Goal: Task Accomplishment & Management: Complete application form

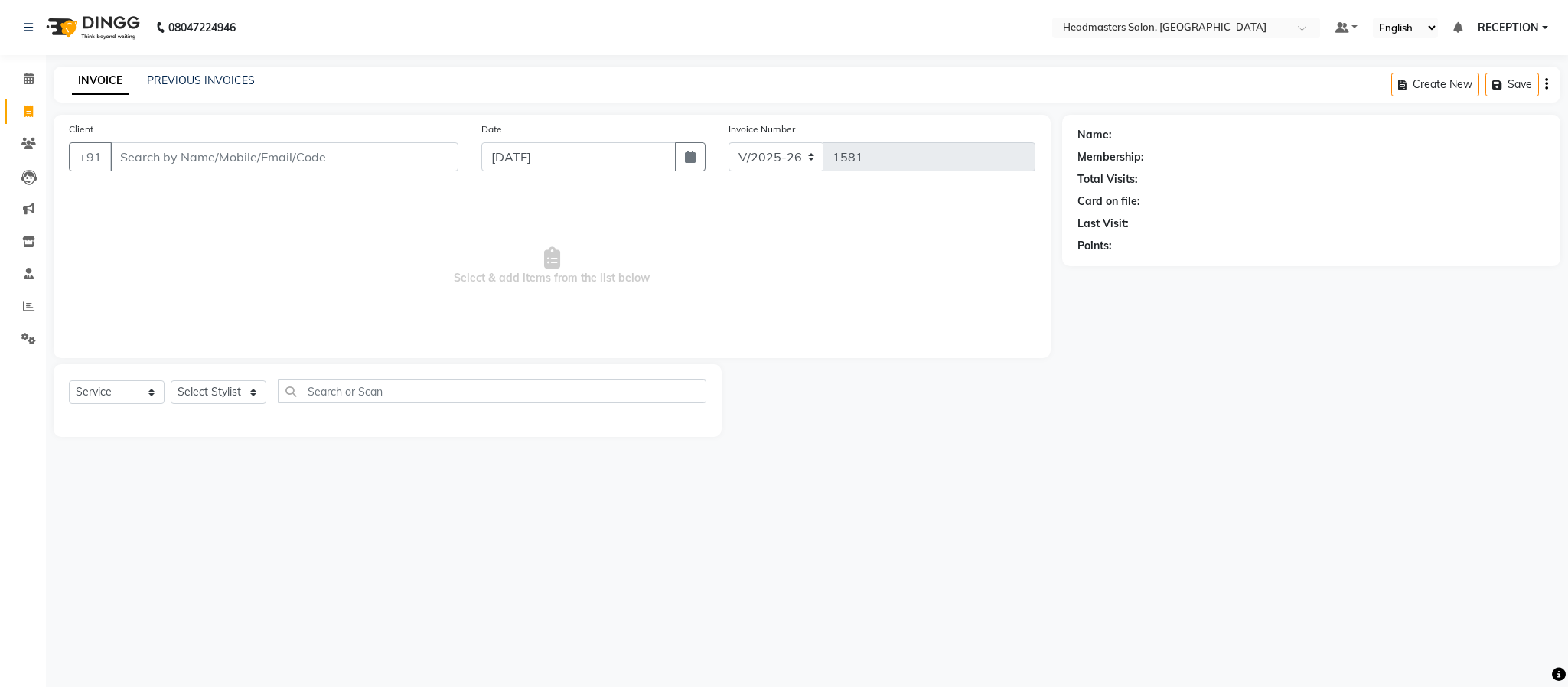
select select "3454"
select select "service"
click at [221, 391] on select "Select Stylist AKASH [PERSON_NAME] NEHA NEHA SAHU NISHA MANAGER RAHUL RECEPTION…" at bounding box center [218, 392] width 96 height 24
drag, startPoint x: 0, startPoint y: 0, endPoint x: 221, endPoint y: 391, distance: 449.1
click at [221, 391] on select "Select Stylist AKASH [PERSON_NAME] NEHA NEHA SAHU NISHA MANAGER RAHUL RECEPTION…" at bounding box center [218, 392] width 96 height 24
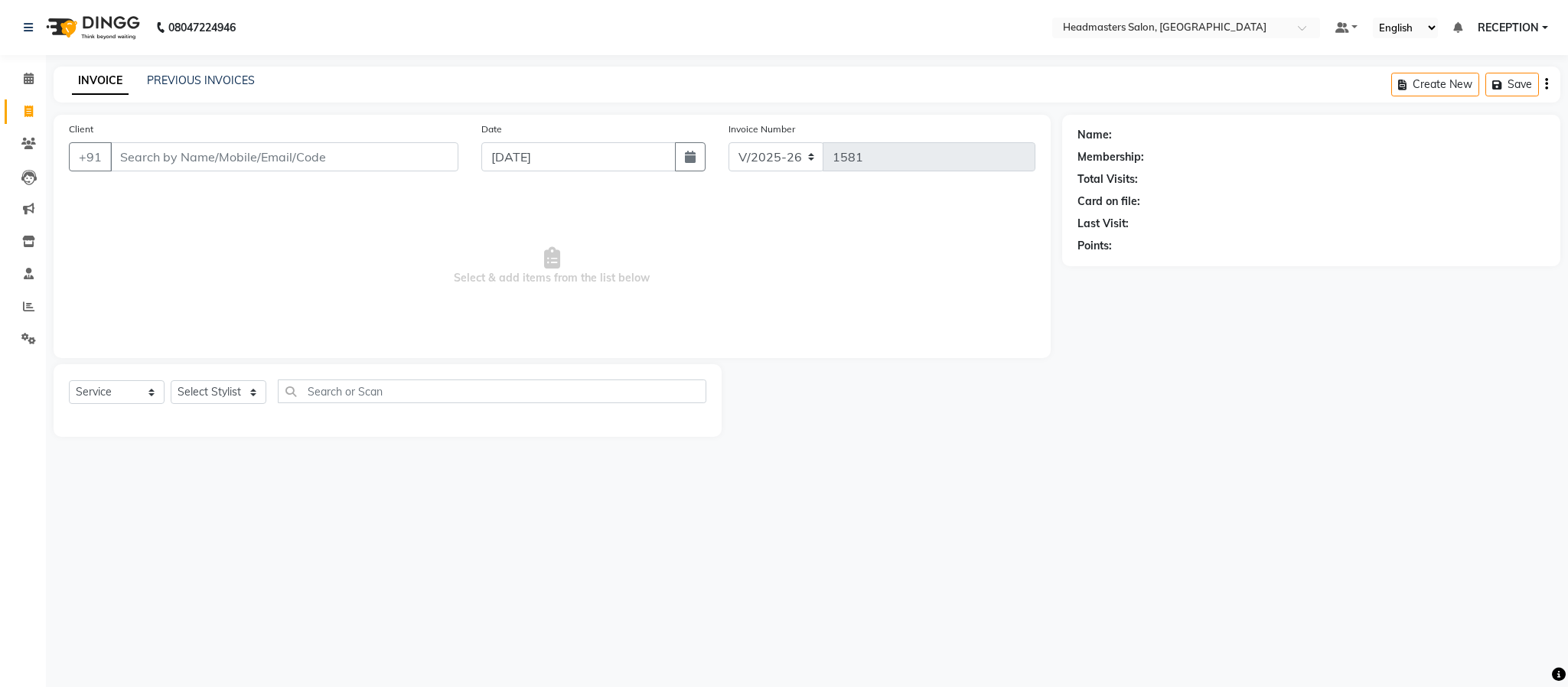
select select "89828"
click at [170, 381] on select "Select Stylist AKASH [PERSON_NAME] NEHA NEHA SAHU NISHA MANAGER RAHUL RECEPTION…" at bounding box center [218, 392] width 96 height 24
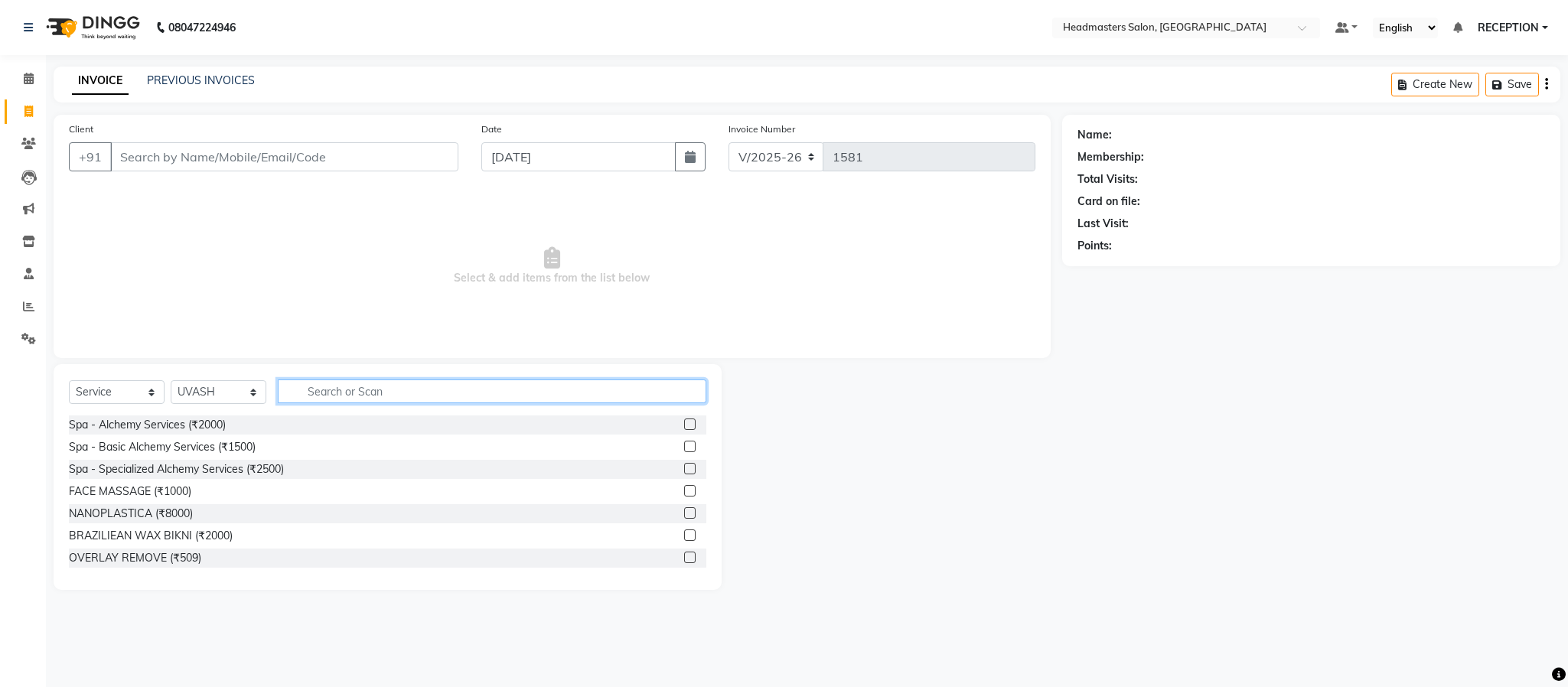
click at [323, 389] on input "text" at bounding box center [492, 391] width 428 height 24
type input "HAIR CUT"
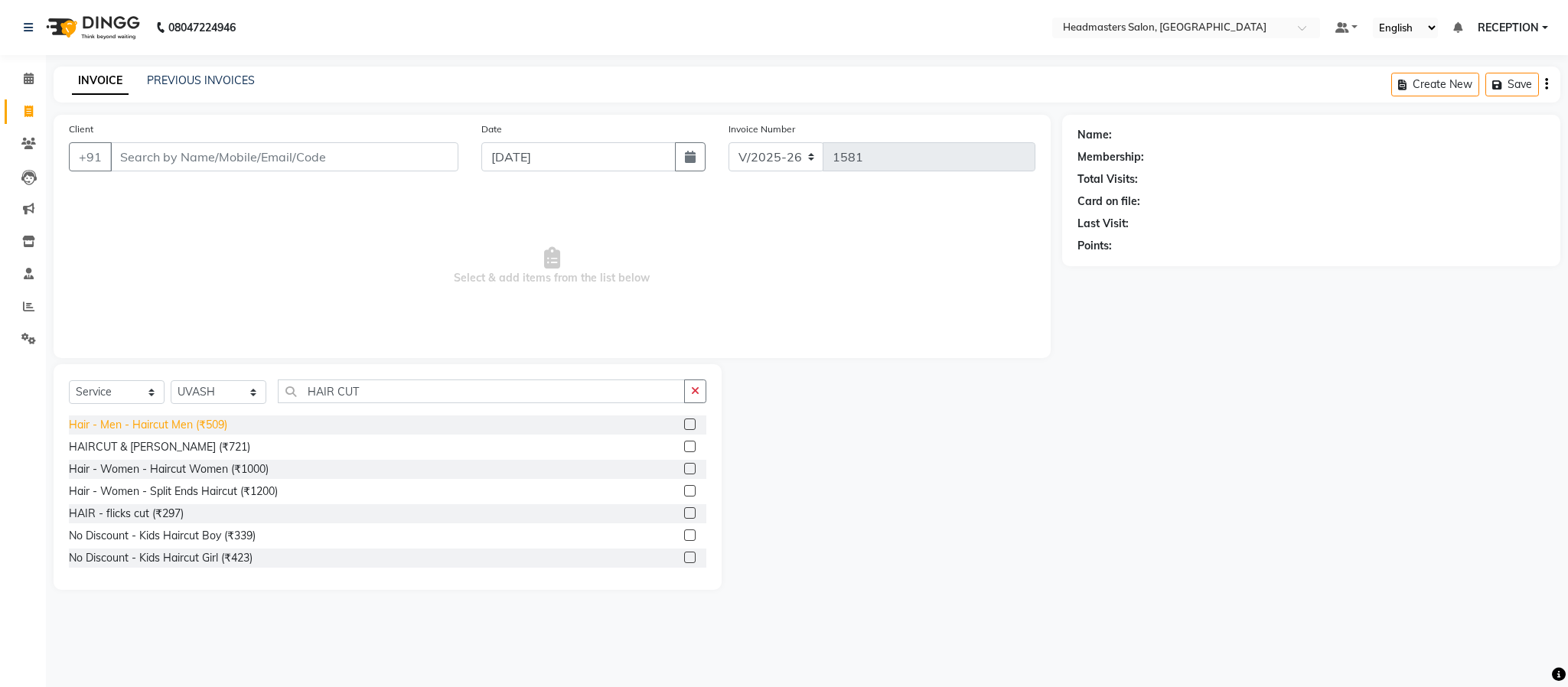
click at [204, 432] on div "Hair - Men - Haircut Men (₹509)" at bounding box center [148, 425] width 159 height 16
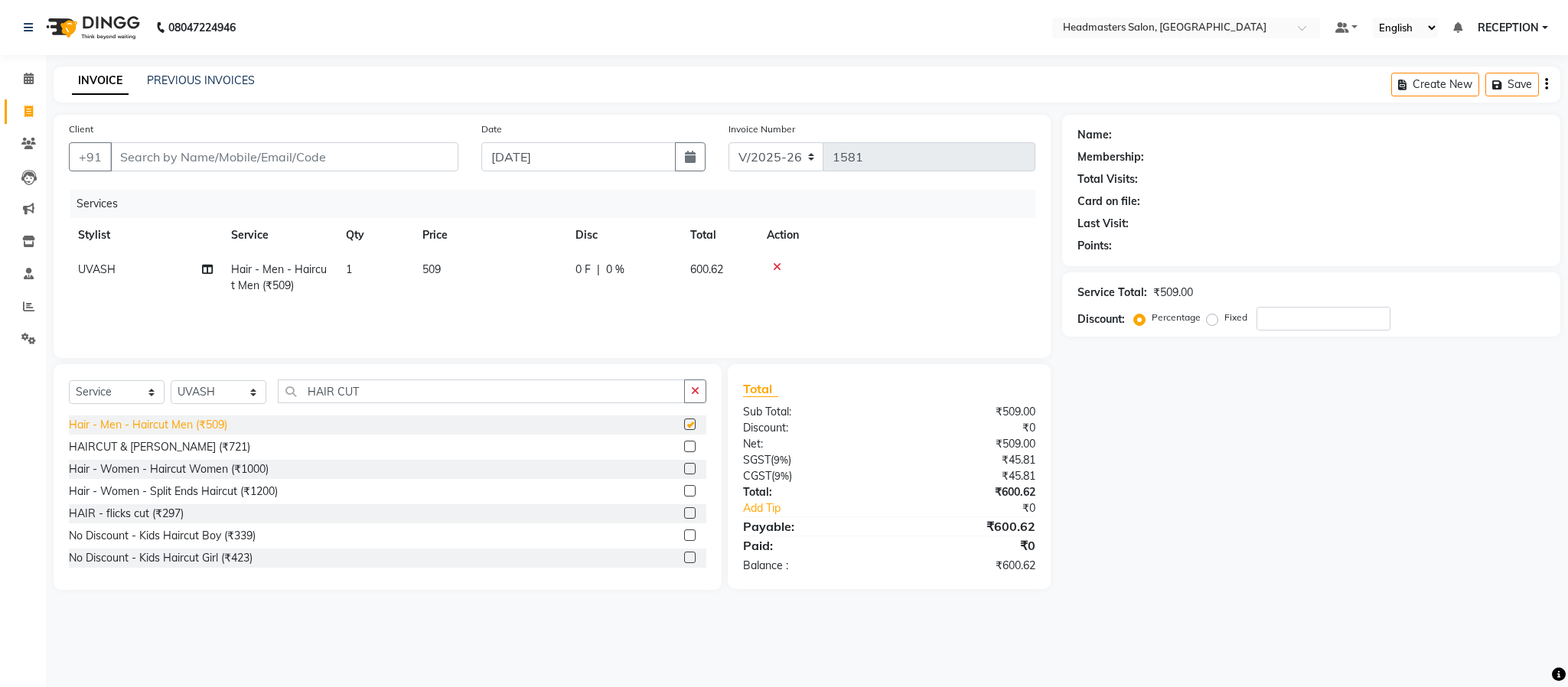
checkbox input "false"
click at [311, 152] on input "Client" at bounding box center [284, 156] width 349 height 29
type input "8"
type input "0"
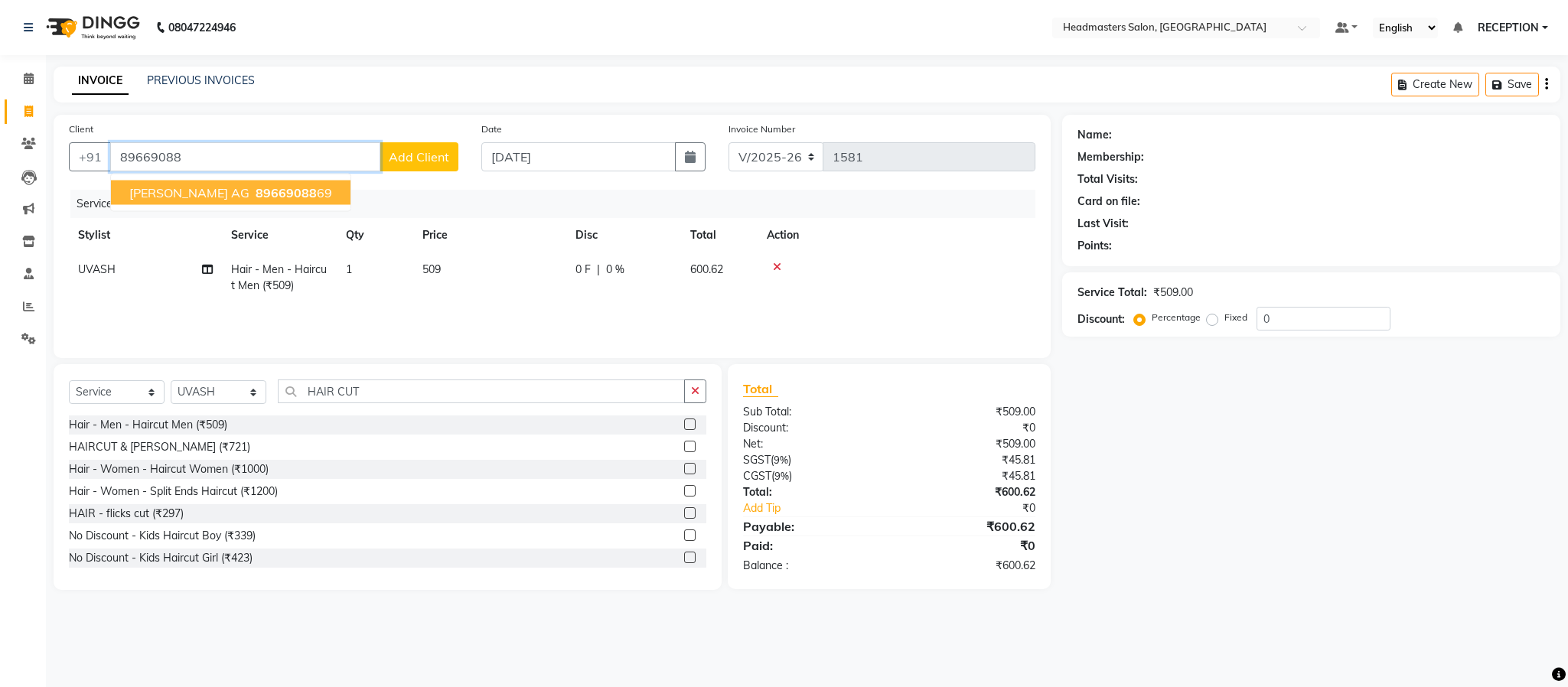
click at [274, 186] on span "89669088" at bounding box center [286, 192] width 61 height 15
type input "8966908869"
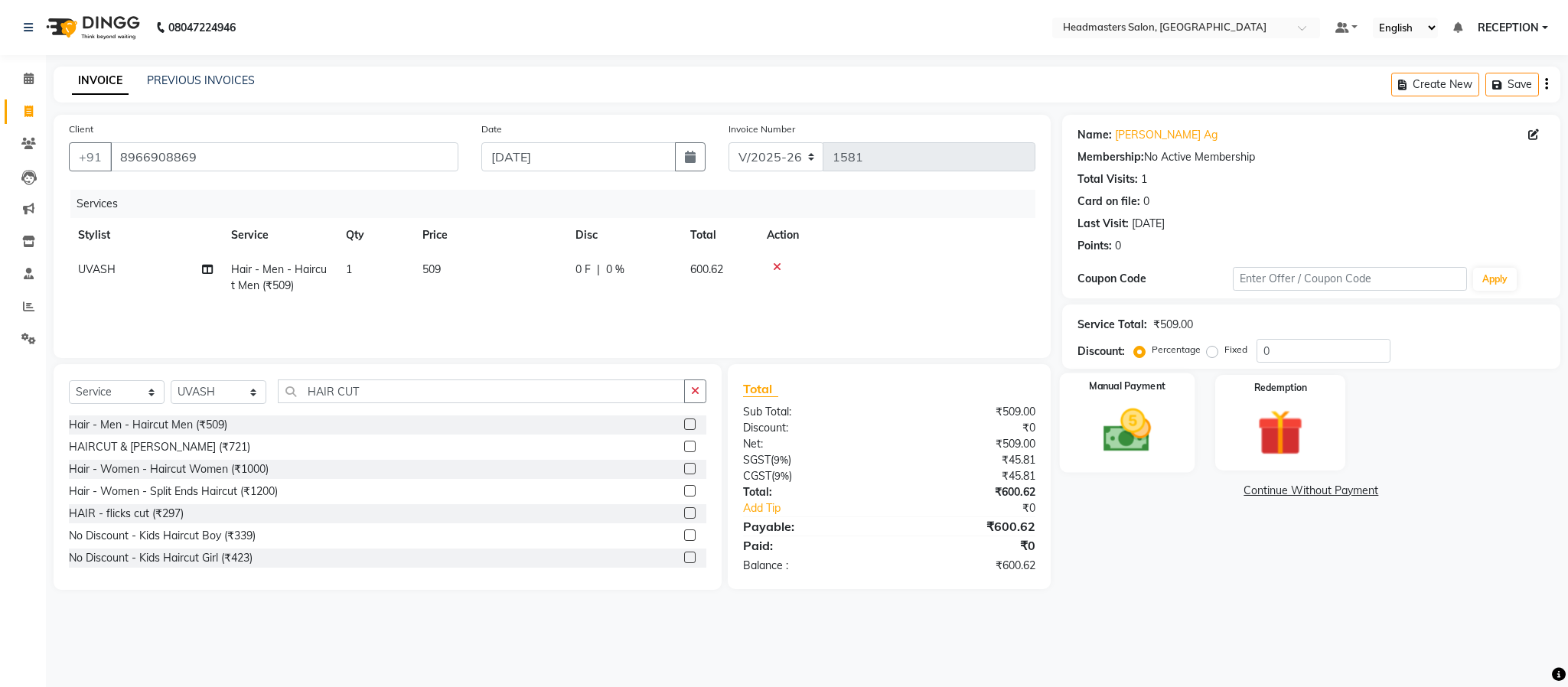
click at [1132, 409] on img at bounding box center [1127, 431] width 78 height 55
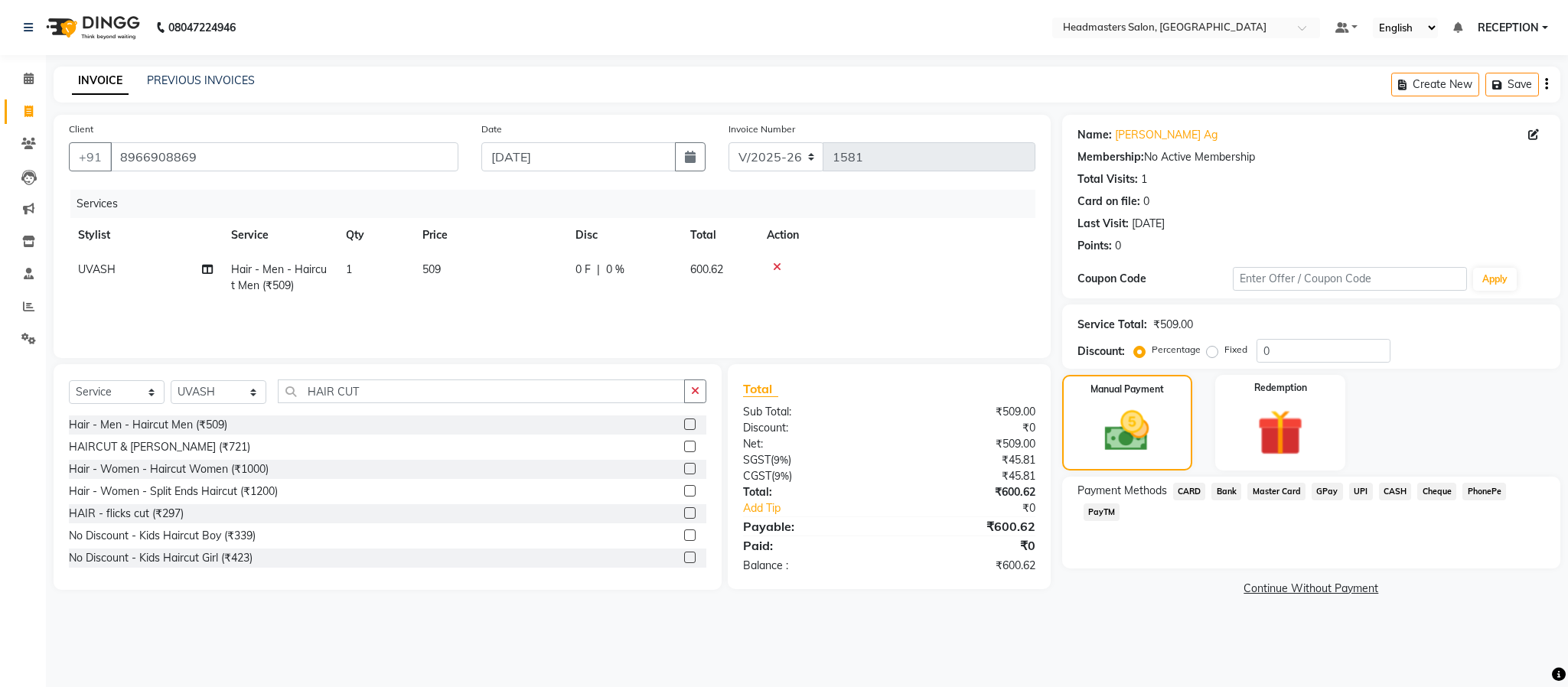
click at [1396, 490] on span "CASH" at bounding box center [1395, 491] width 33 height 18
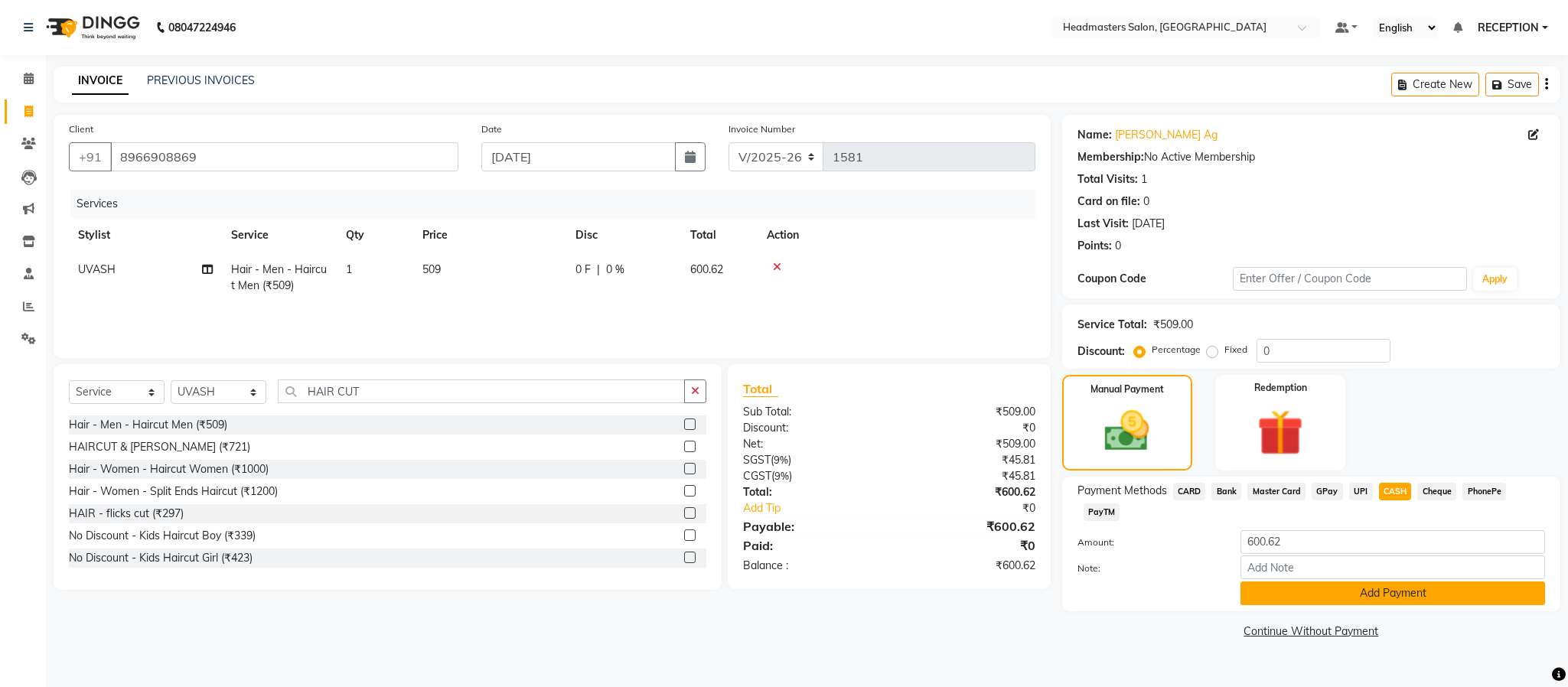
click at [1378, 595] on button "Add Payment" at bounding box center [1392, 593] width 305 height 24
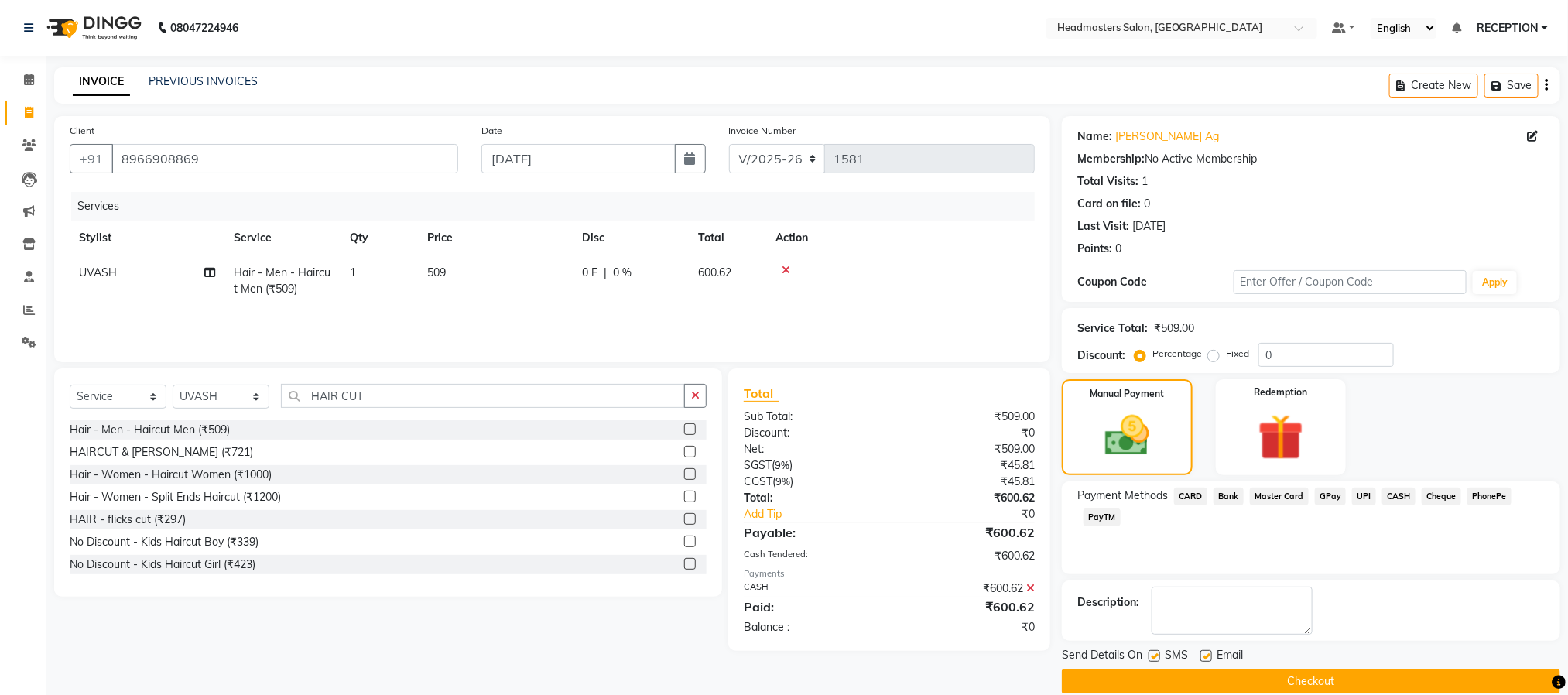
click at [1384, 681] on button "Checkout" at bounding box center [1311, 681] width 499 height 24
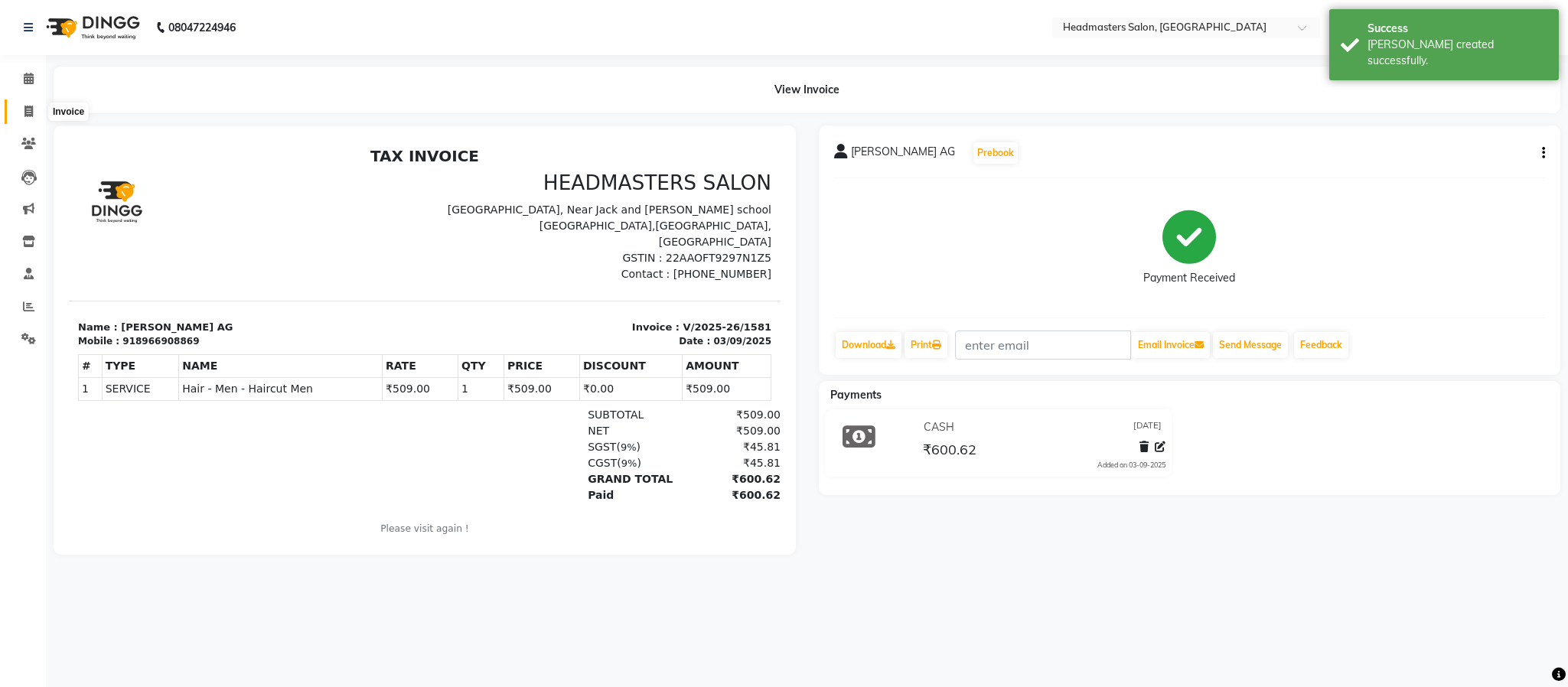
click at [28, 113] on icon at bounding box center [29, 112] width 8 height 12
select select "service"
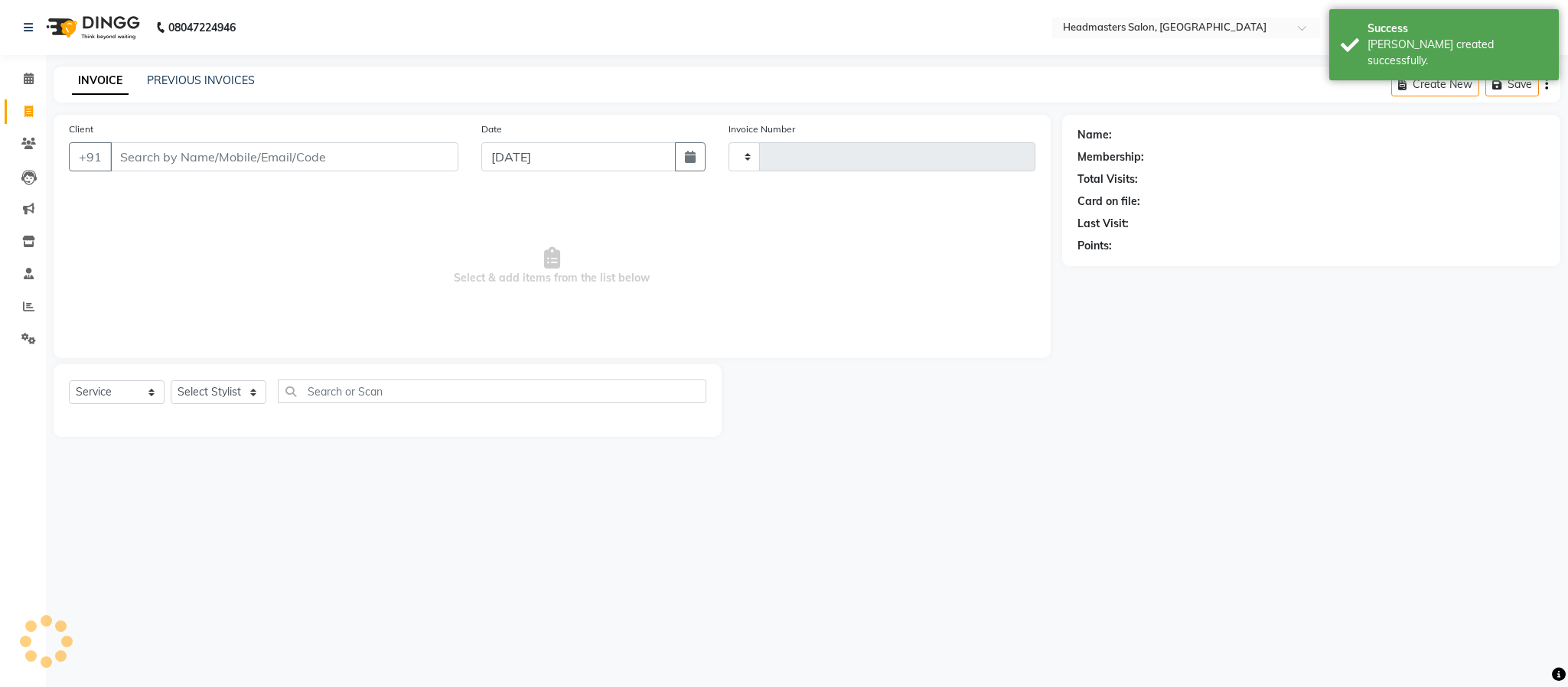
type input "1582"
select select "3454"
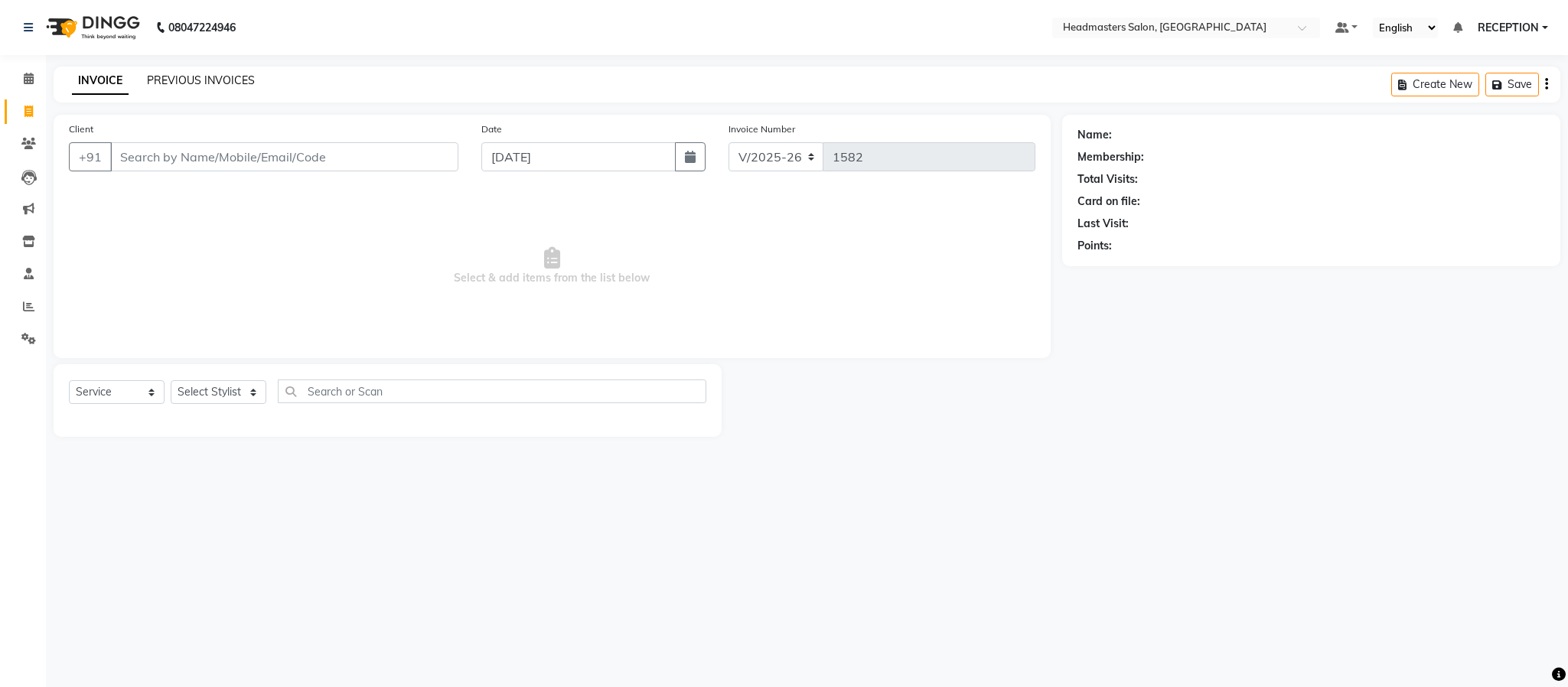
click at [223, 79] on link "PREVIOUS INVOICES" at bounding box center [201, 80] width 108 height 13
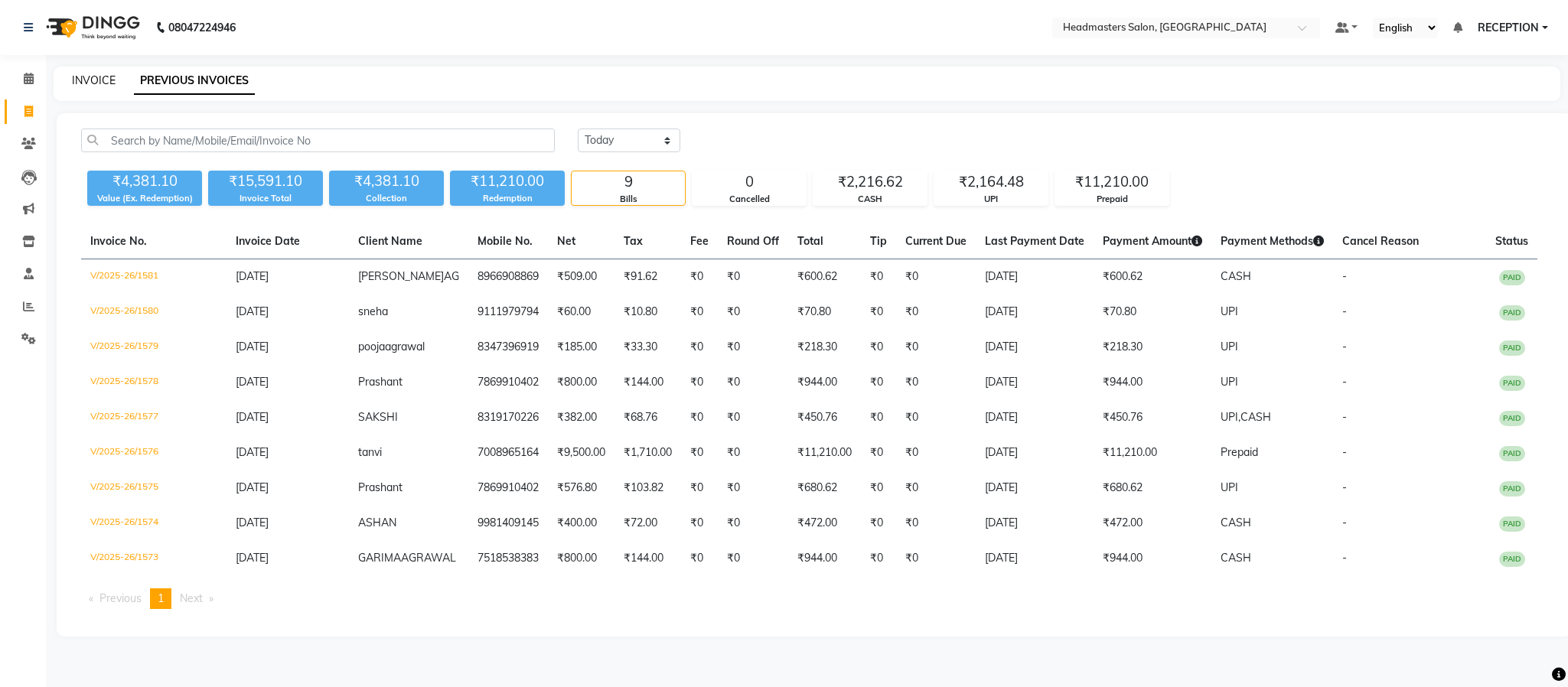
click at [92, 82] on link "INVOICE" at bounding box center [94, 80] width 44 height 13
select select "service"
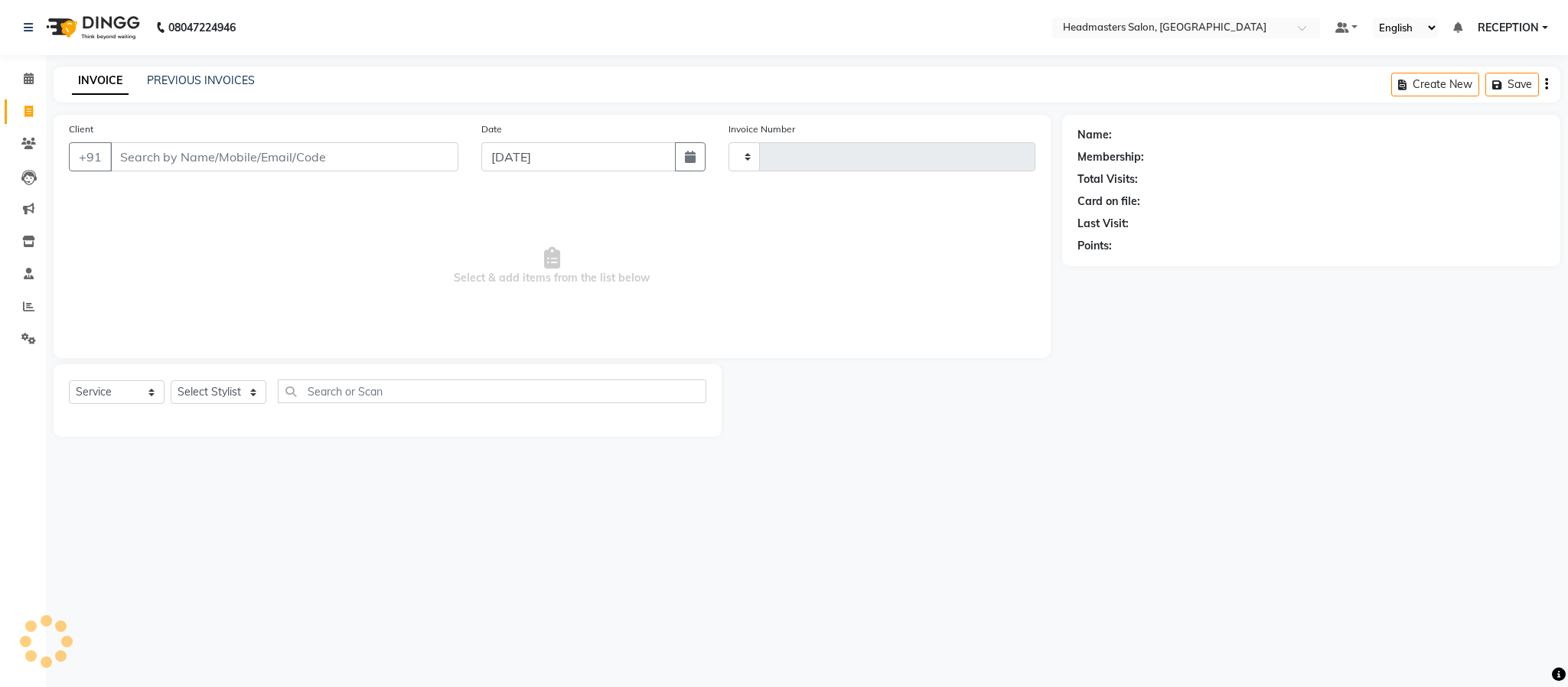
type input "1582"
select select "3454"
click at [217, 83] on link "PREVIOUS INVOICES" at bounding box center [201, 80] width 108 height 13
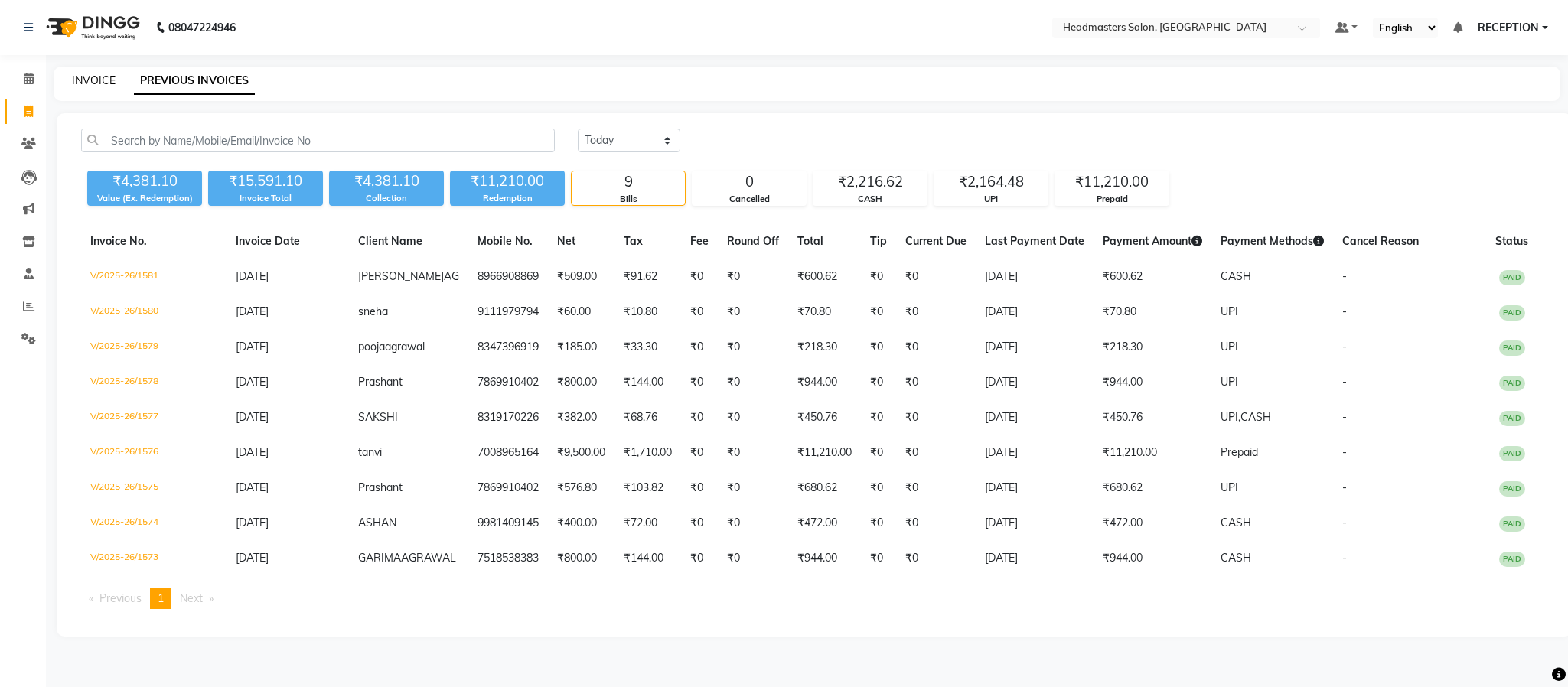
click at [99, 81] on link "INVOICE" at bounding box center [94, 80] width 44 height 13
select select "service"
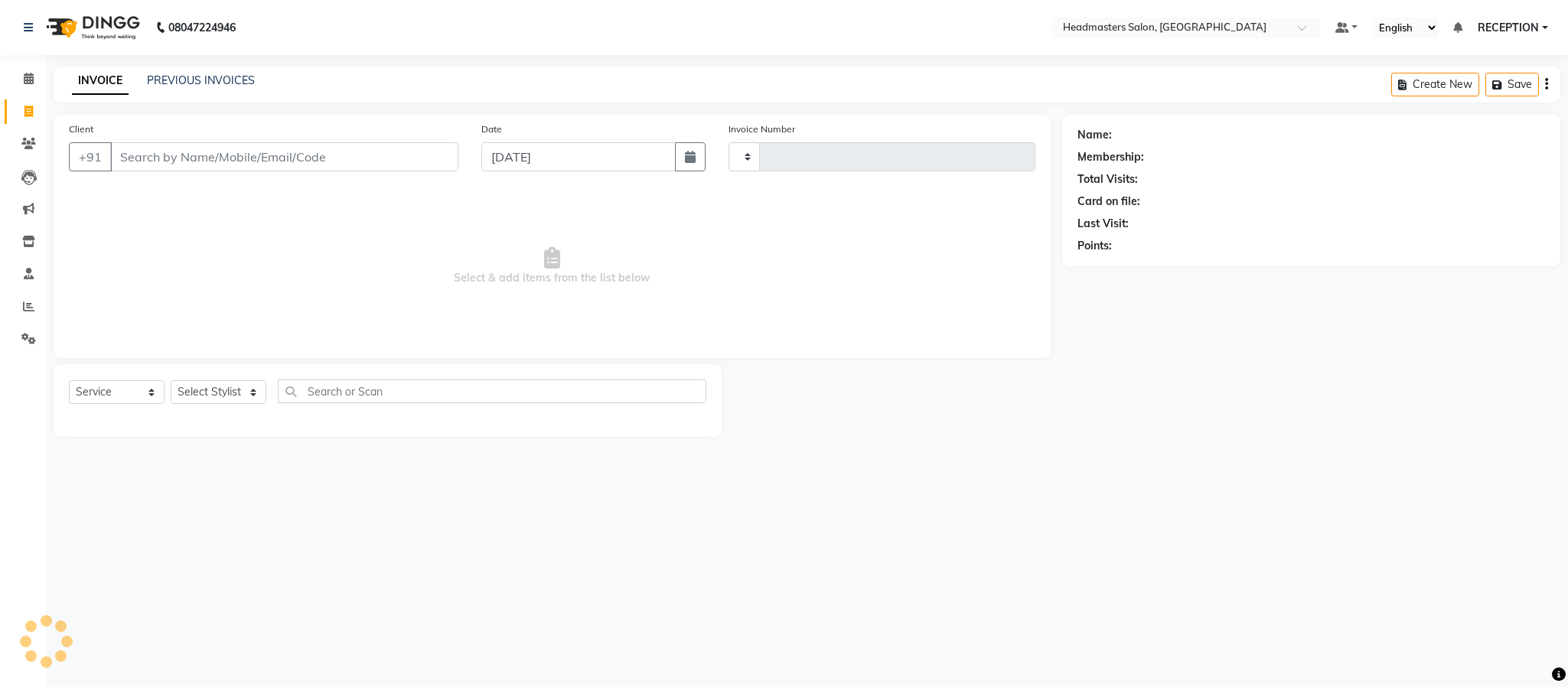
type input "1582"
select select "3454"
click at [191, 78] on link "PREVIOUS INVOICES" at bounding box center [201, 80] width 108 height 13
select select "3454"
select select "service"
